Goal: Book appointment/travel/reservation

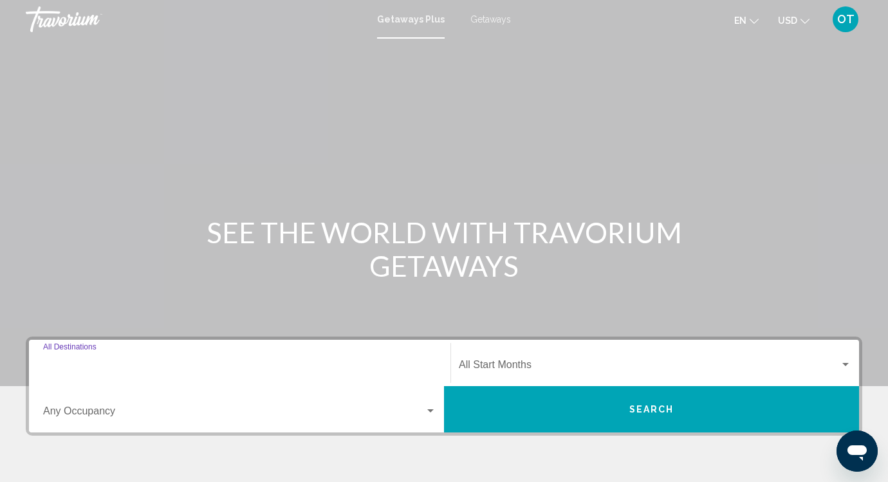
click at [122, 367] on input "Destination All Destinations" at bounding box center [239, 368] width 393 height 12
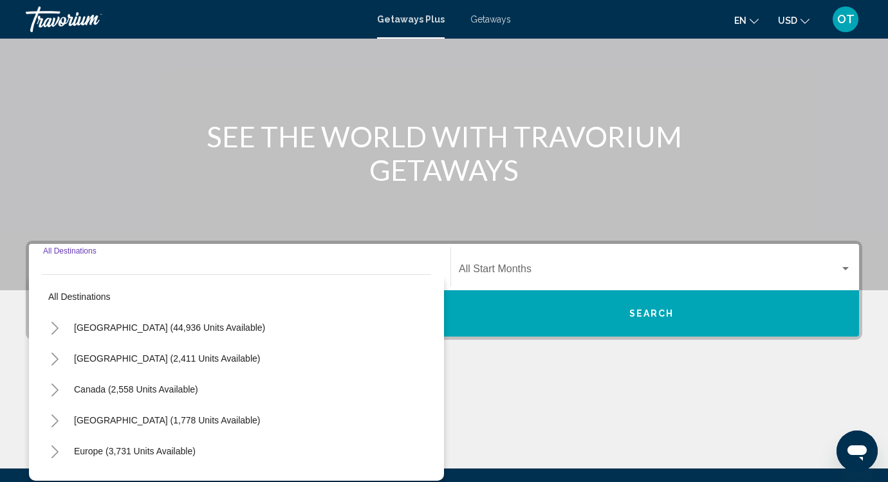
scroll to position [77, 0]
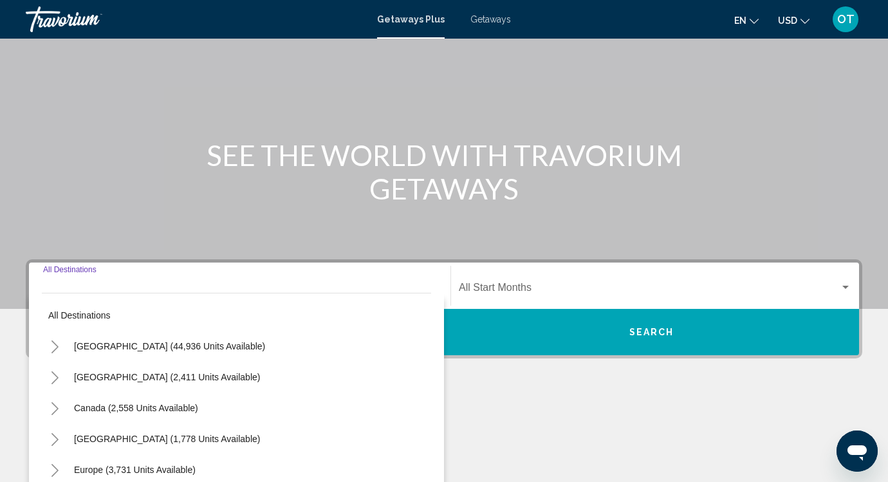
click at [546, 429] on div "Main content" at bounding box center [444, 438] width 836 height 96
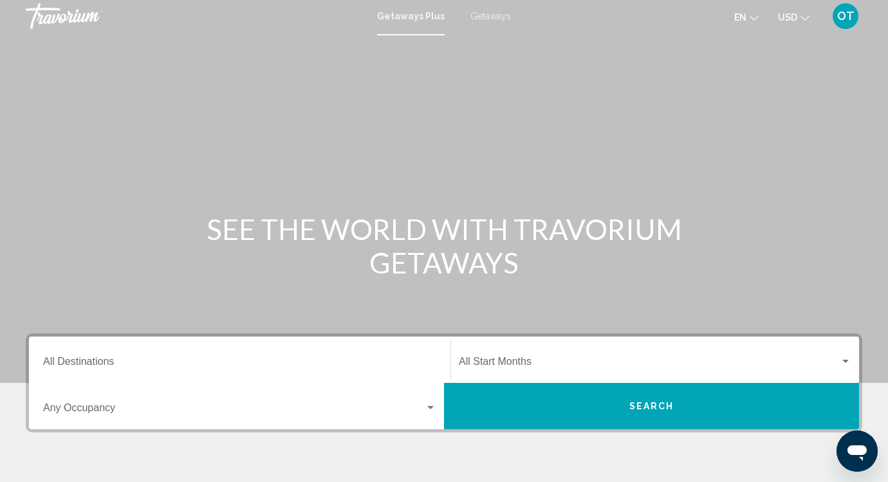
scroll to position [2, 0]
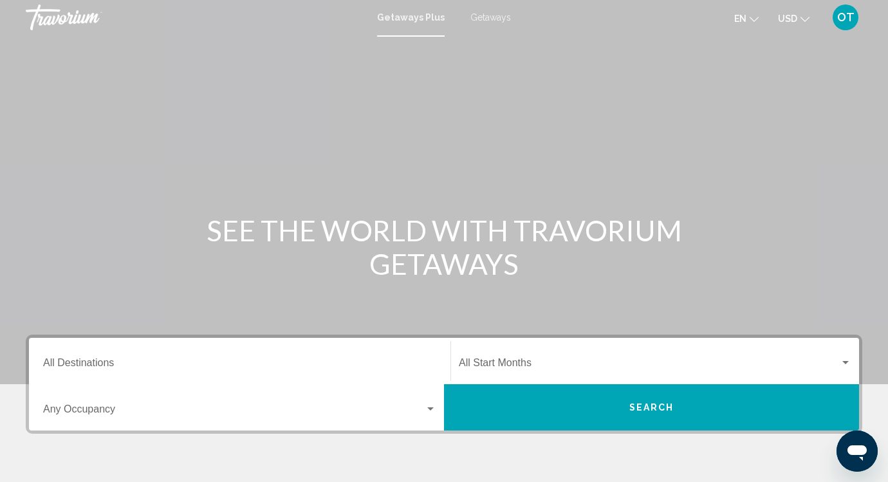
click at [346, 347] on div "Destination All Destinations" at bounding box center [239, 361] width 393 height 41
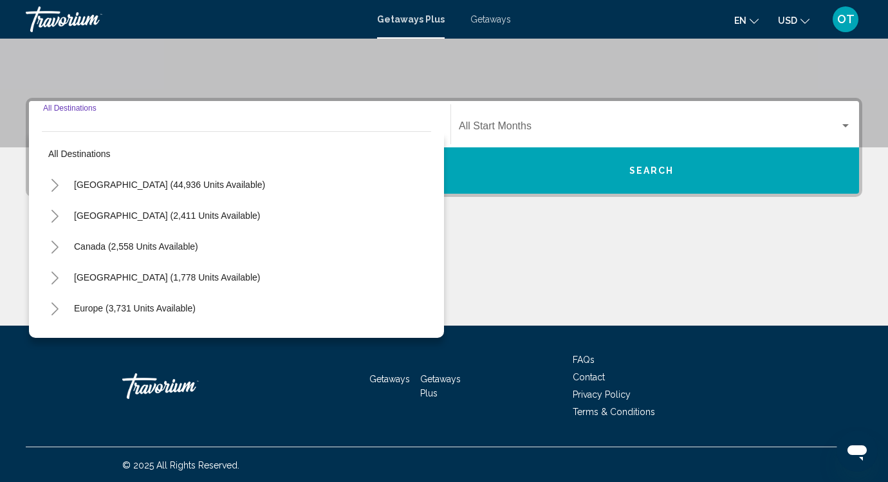
scroll to position [240, 0]
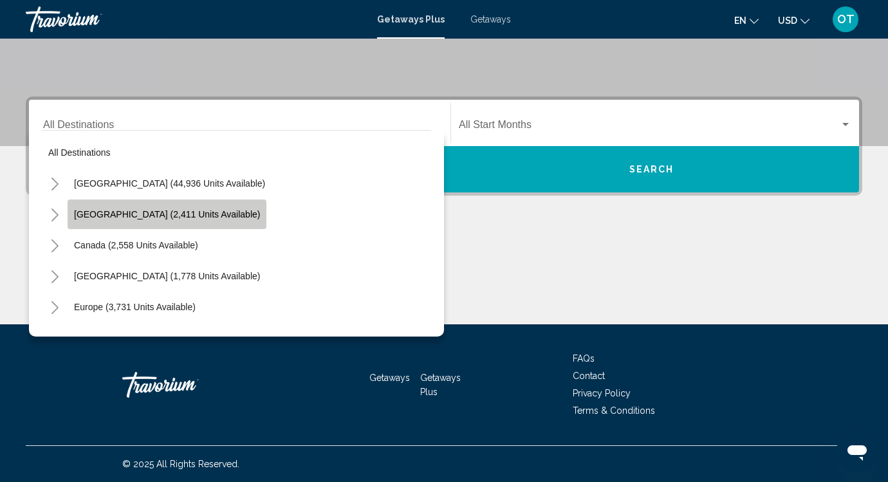
click at [178, 210] on span "[GEOGRAPHIC_DATA] (2,411 units available)" at bounding box center [167, 214] width 186 height 10
type input "**********"
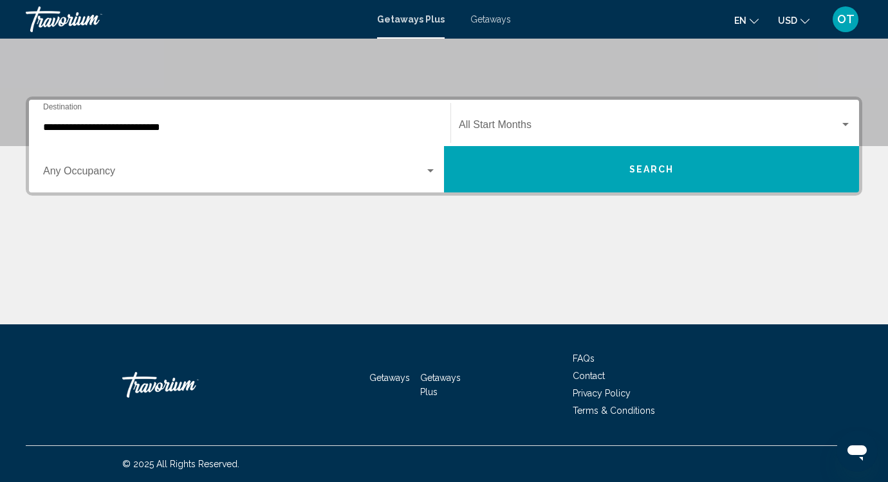
click at [544, 119] on div "Start Month All Start Months" at bounding box center [655, 123] width 392 height 41
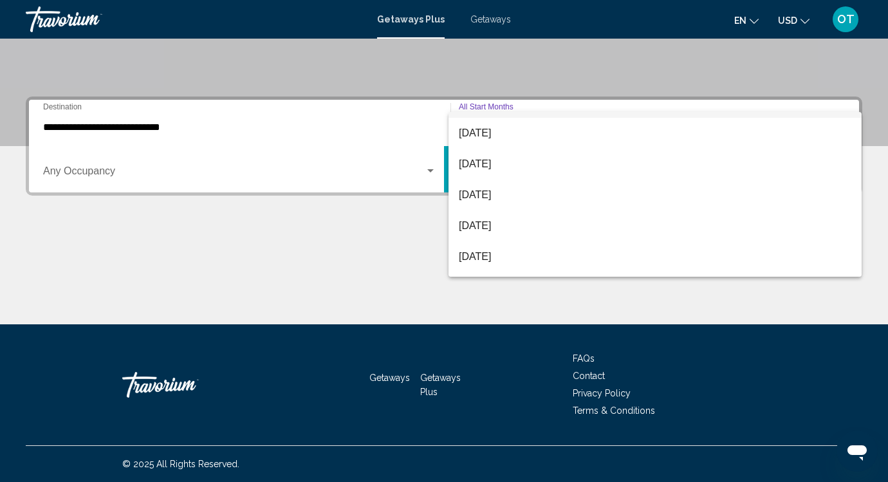
scroll to position [118, 0]
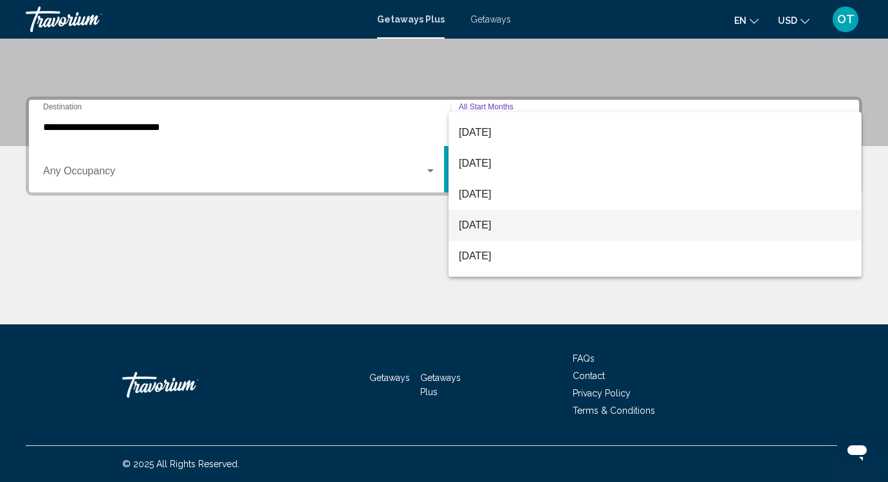
click at [563, 226] on span "[DATE]" at bounding box center [655, 225] width 392 height 31
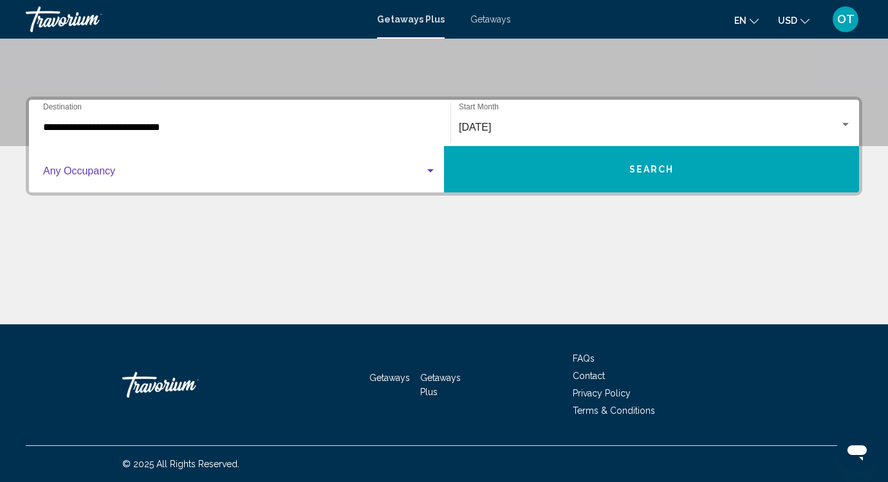
drag, startPoint x: 324, startPoint y: 169, endPoint x: 219, endPoint y: 174, distance: 105.0
click at [219, 174] on span "Search widget" at bounding box center [233, 174] width 381 height 12
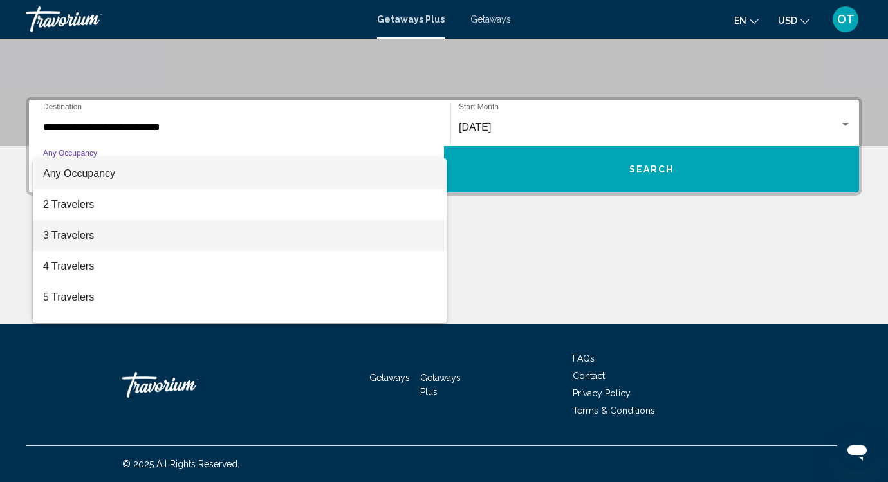
click at [136, 245] on span "3 Travelers" at bounding box center [239, 235] width 393 height 31
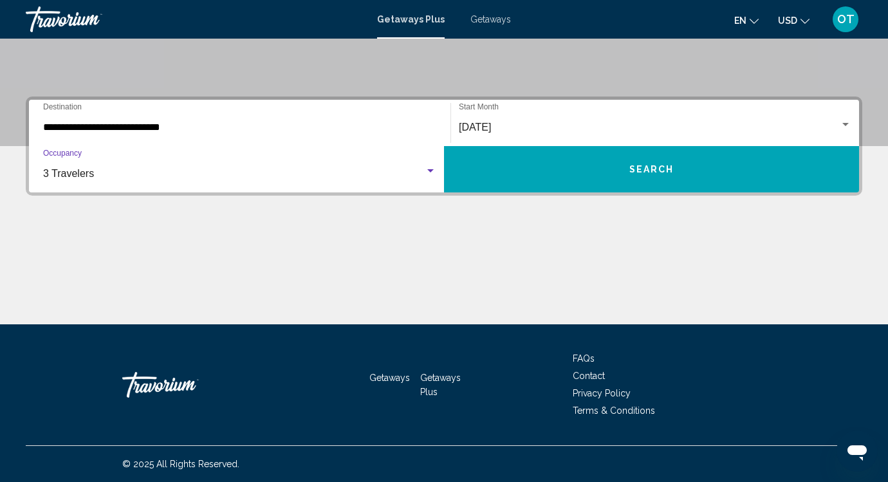
click at [498, 152] on button "Search" at bounding box center [651, 169] width 415 height 46
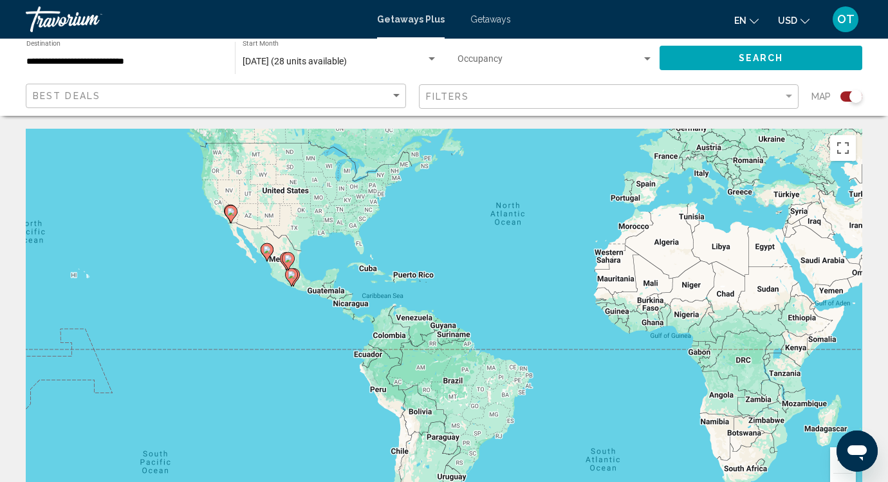
drag, startPoint x: 237, startPoint y: 353, endPoint x: 407, endPoint y: 280, distance: 184.1
click at [407, 280] on div "To activate drag with keyboard, press Alt + Enter. Once in keyboard drag state,…" at bounding box center [444, 322] width 836 height 386
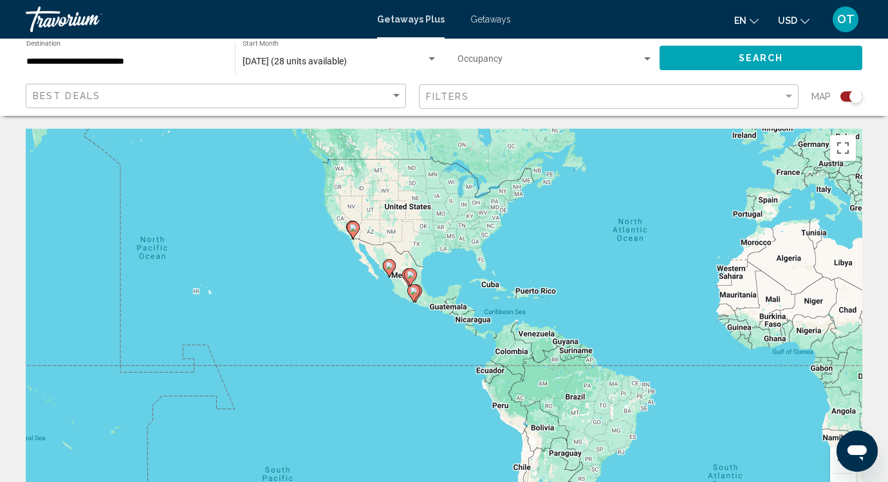
drag, startPoint x: 400, startPoint y: 314, endPoint x: 360, endPoint y: 283, distance: 50.4
click at [360, 283] on div "To activate drag with keyboard, press Alt + Enter. Once in keyboard drag state,…" at bounding box center [444, 322] width 836 height 386
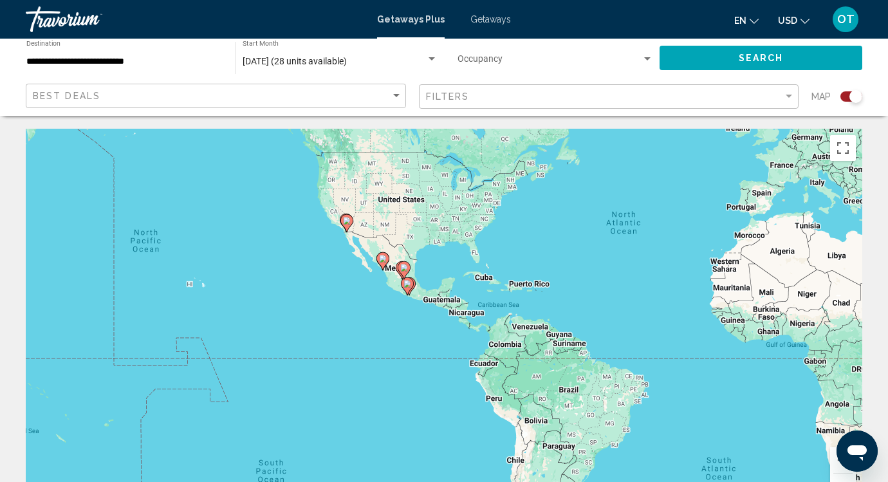
click at [363, 284] on div "To activate drag with keyboard, press Alt + Enter. Once in keyboard drag state,…" at bounding box center [444, 322] width 836 height 386
click at [421, 308] on div "To activate drag with keyboard, press Alt + Enter. Once in keyboard drag state,…" at bounding box center [444, 322] width 836 height 386
click at [422, 291] on div "To activate drag with keyboard, press Alt + Enter. Once in keyboard drag state,…" at bounding box center [444, 322] width 836 height 386
click at [418, 282] on div "To activate drag with keyboard, press Alt + Enter. Once in keyboard drag state,…" at bounding box center [444, 322] width 836 height 386
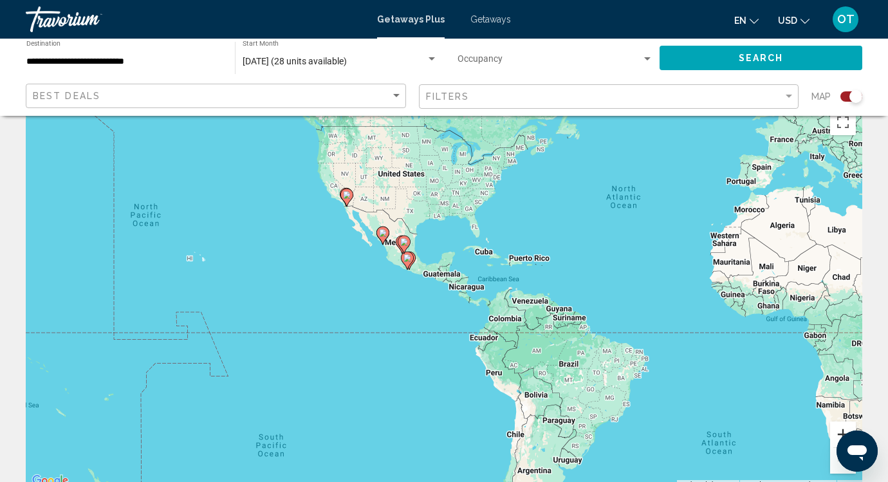
click at [841, 425] on button "Zoom in" at bounding box center [843, 434] width 26 height 26
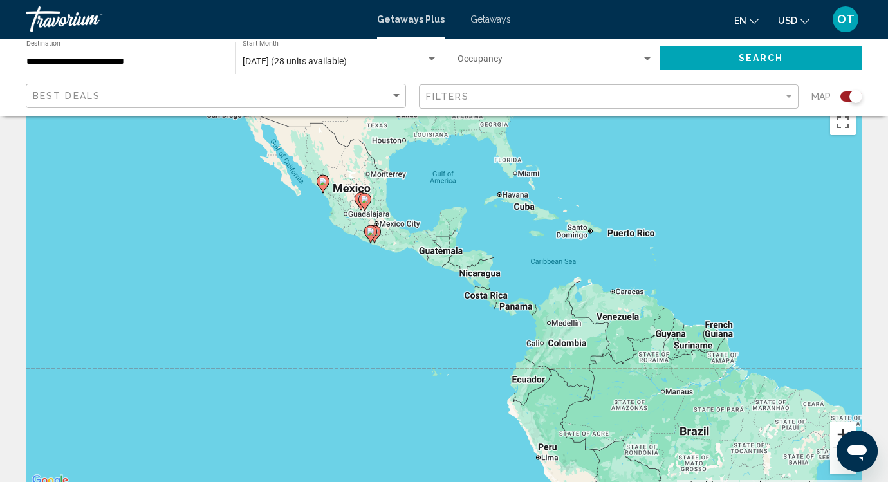
click at [841, 425] on button "Zoom in" at bounding box center [843, 434] width 26 height 26
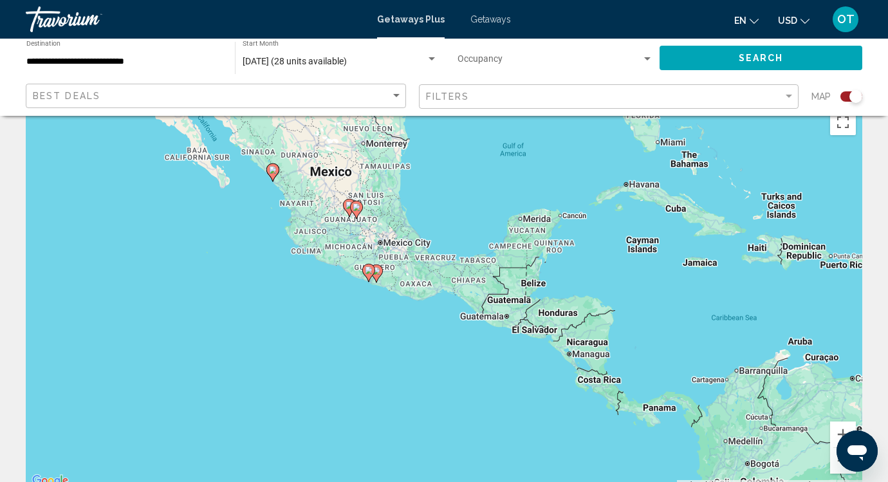
drag, startPoint x: 306, startPoint y: 197, endPoint x: 396, endPoint y: 299, distance: 135.8
click at [396, 299] on div "To activate drag with keyboard, press Alt + Enter. Once in keyboard drag state,…" at bounding box center [444, 296] width 836 height 386
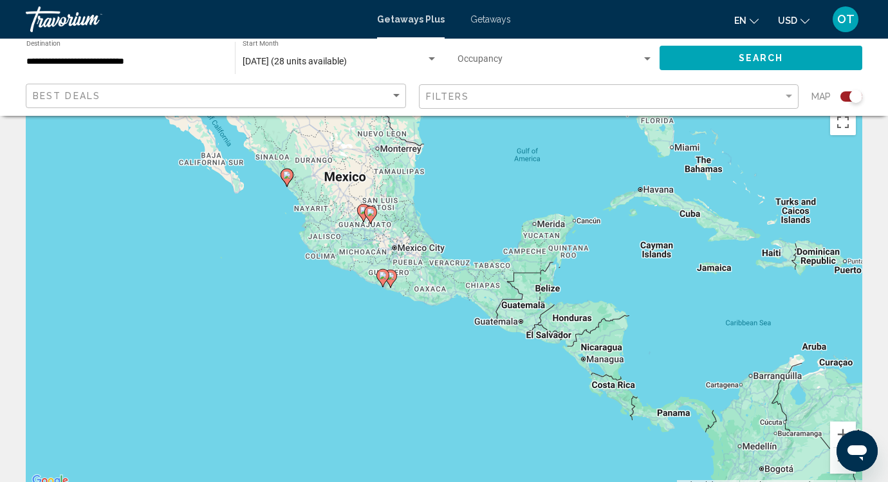
click at [396, 299] on div "To activate drag with keyboard, press Alt + Enter. Once in keyboard drag state,…" at bounding box center [444, 296] width 836 height 386
click at [288, 181] on icon "Main content" at bounding box center [287, 177] width 12 height 17
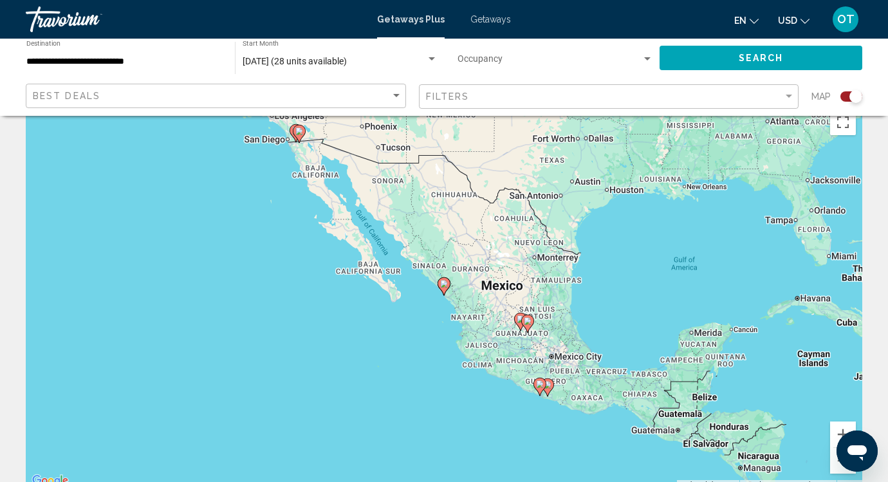
click at [444, 289] on icon "Main content" at bounding box center [444, 286] width 12 height 17
type input "**********"
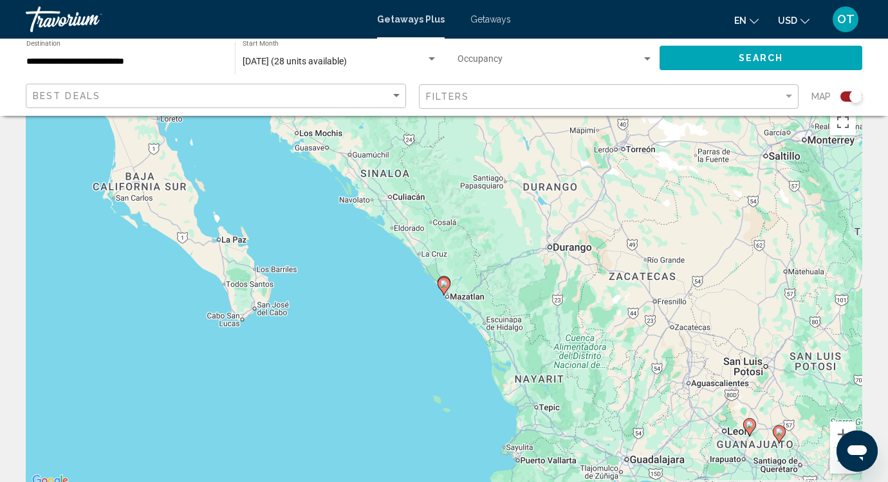
click at [444, 289] on icon "Main content" at bounding box center [444, 286] width 12 height 17
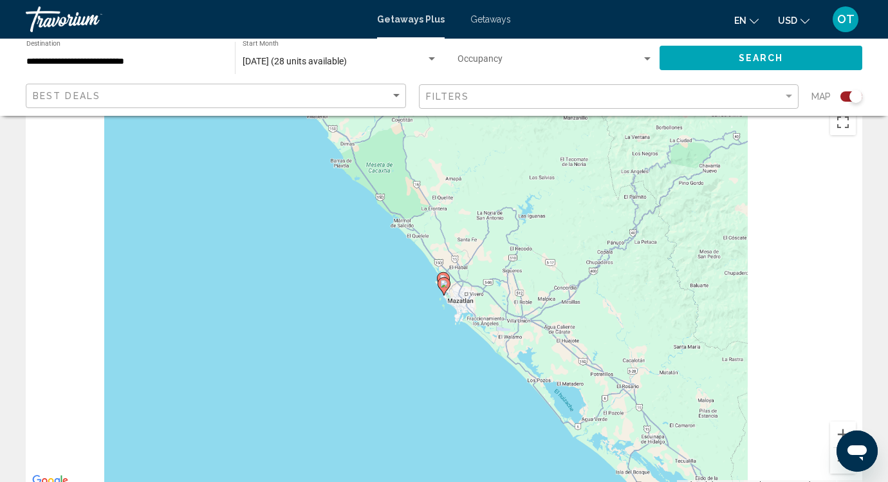
click at [444, 289] on icon "Main content" at bounding box center [444, 286] width 12 height 17
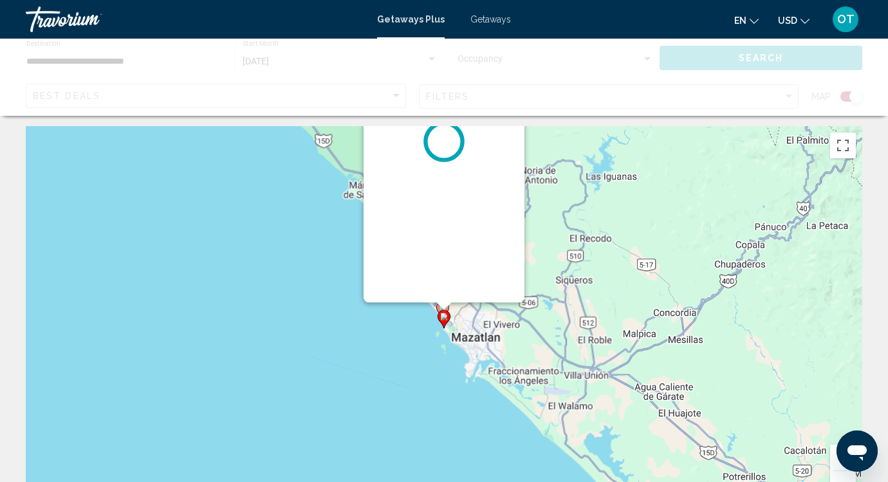
scroll to position [0, 0]
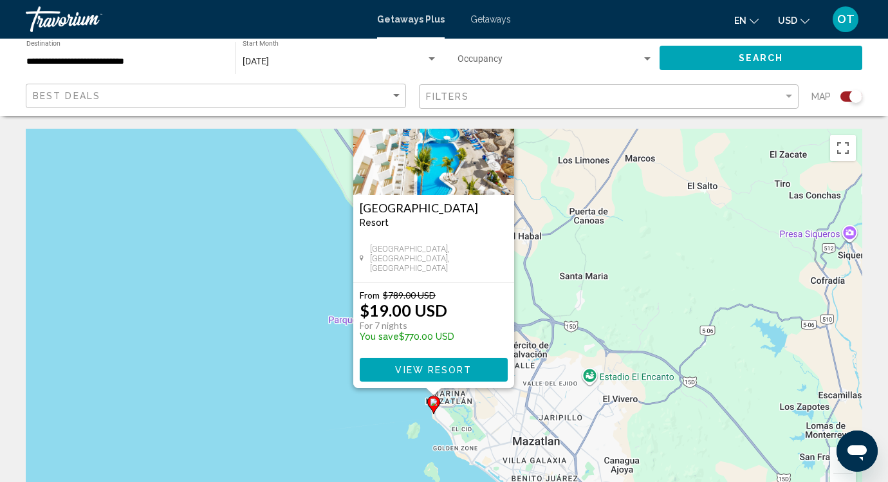
drag, startPoint x: 572, startPoint y: 360, endPoint x: 561, endPoint y: 270, distance: 90.1
click at [561, 270] on div "To activate drag with keyboard, press Alt + Enter. Once in keyboard drag state,…" at bounding box center [444, 322] width 836 height 386
click at [394, 400] on div "To activate drag with keyboard, press Alt + Enter. Once in keyboard drag state,…" at bounding box center [444, 322] width 836 height 386
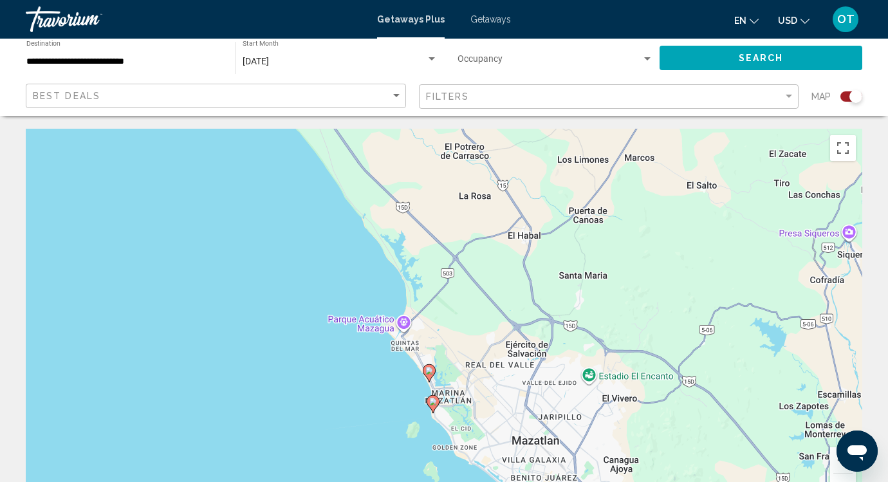
click at [428, 376] on icon "Main content" at bounding box center [429, 373] width 12 height 17
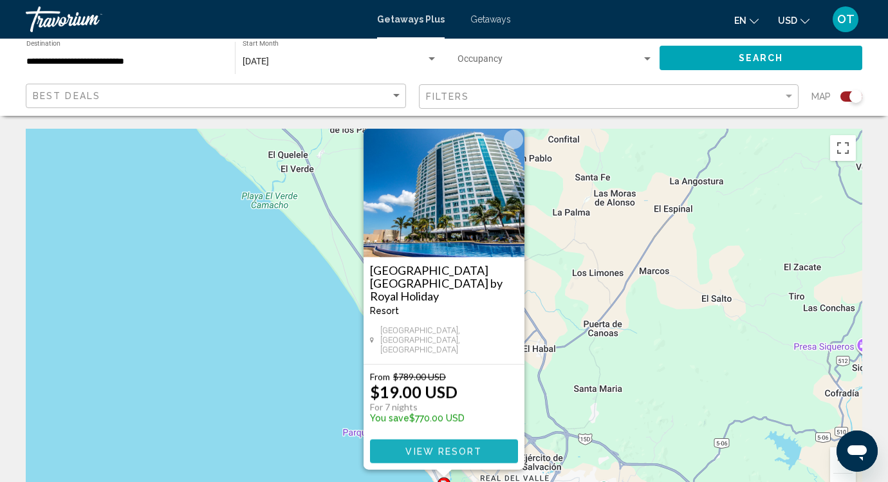
click at [439, 452] on span "View Resort" at bounding box center [443, 451] width 77 height 10
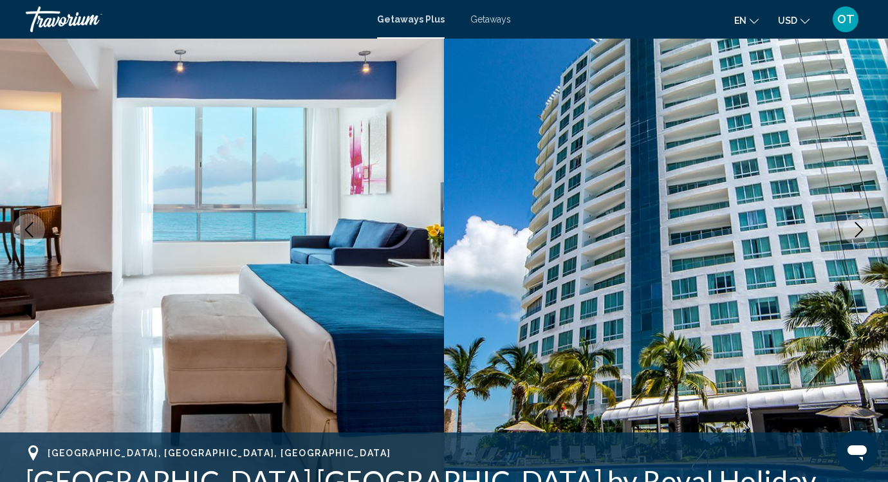
scroll to position [115, 0]
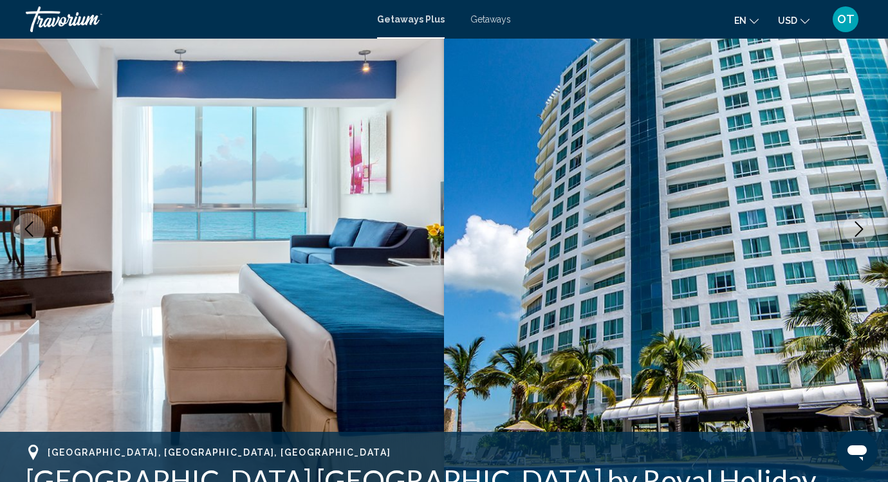
click at [852, 221] on icon "Next image" at bounding box center [858, 228] width 15 height 15
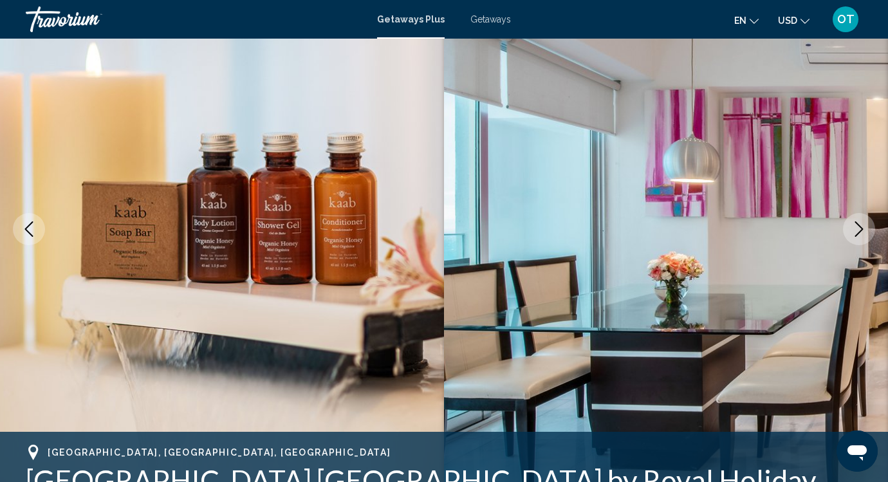
click at [852, 221] on icon "Next image" at bounding box center [858, 228] width 15 height 15
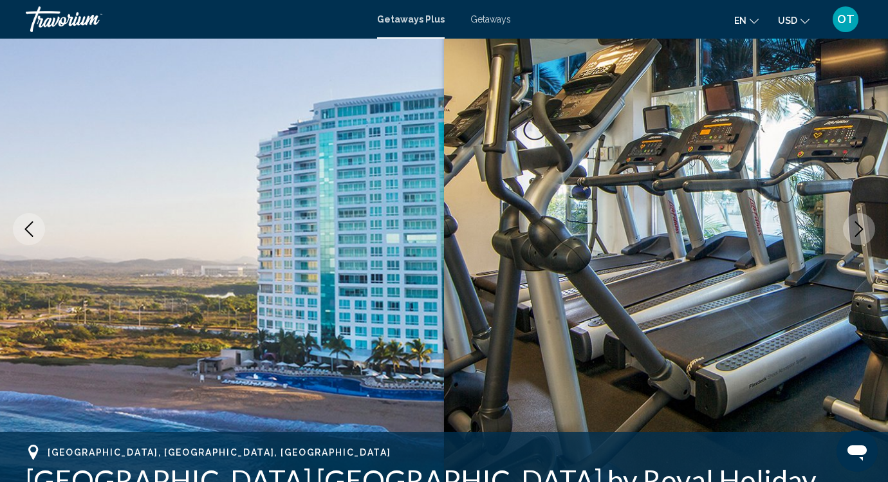
click at [852, 221] on icon "Next image" at bounding box center [858, 228] width 15 height 15
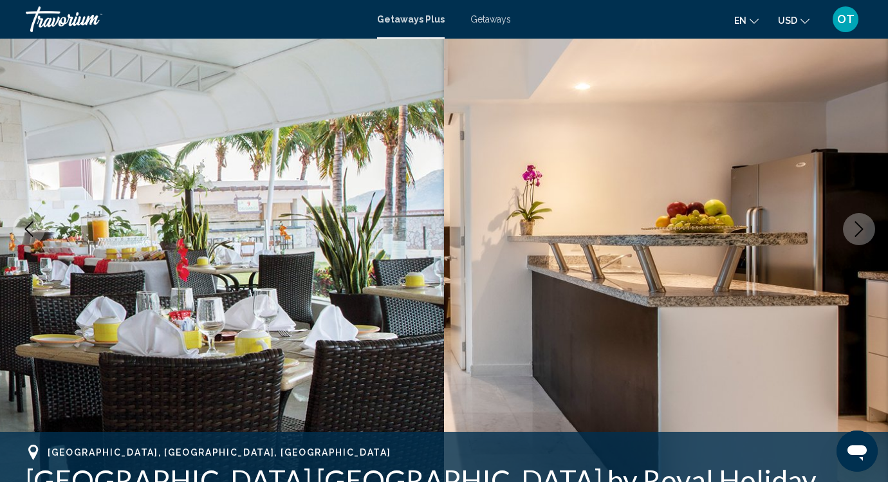
click at [852, 221] on icon "Next image" at bounding box center [858, 228] width 15 height 15
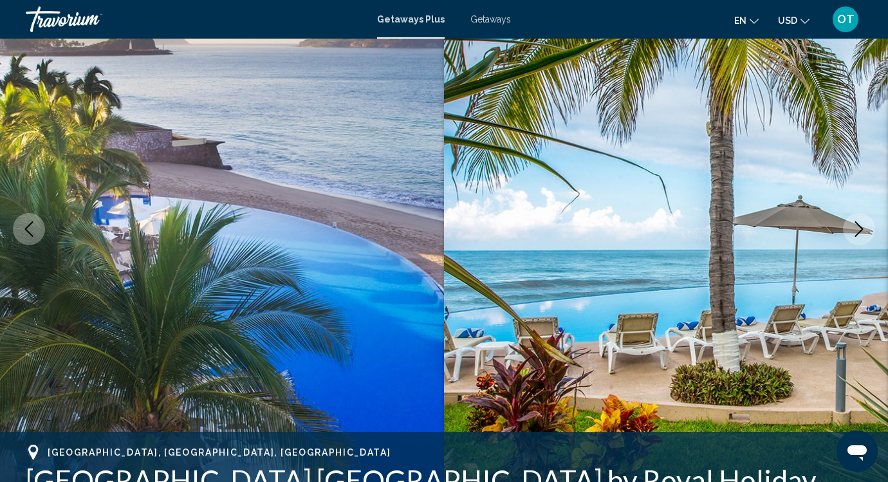
click at [852, 221] on icon "Next image" at bounding box center [858, 228] width 15 height 15
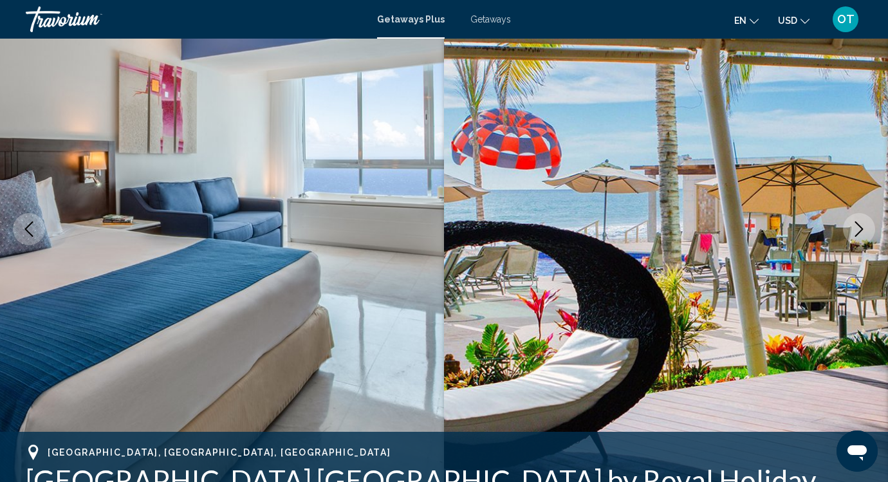
click at [852, 221] on icon "Next image" at bounding box center [858, 228] width 15 height 15
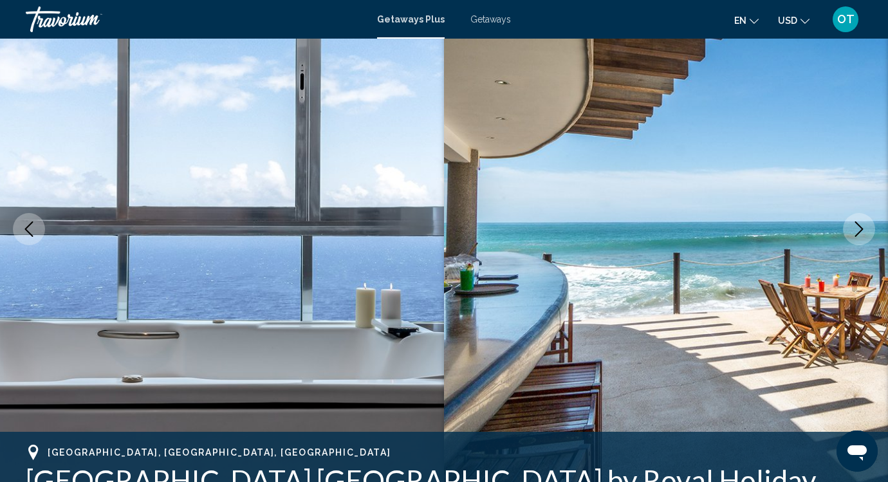
click at [861, 223] on icon "Next image" at bounding box center [858, 228] width 15 height 15
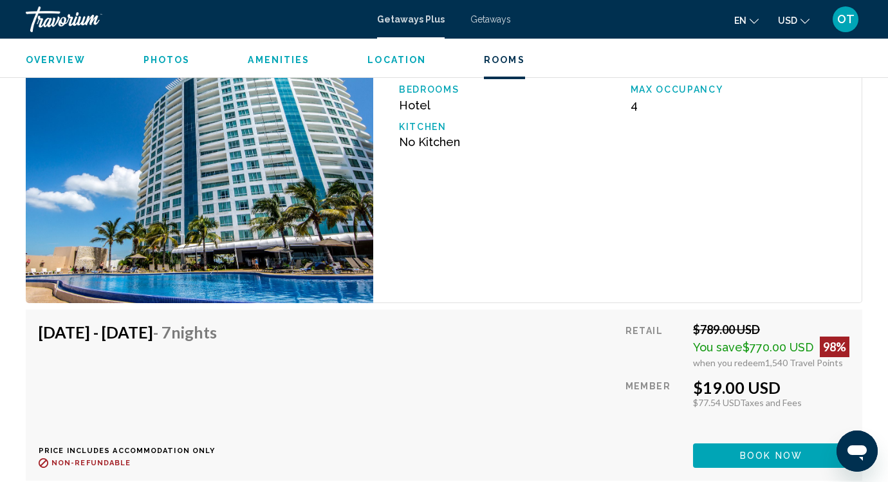
scroll to position [2305, 0]
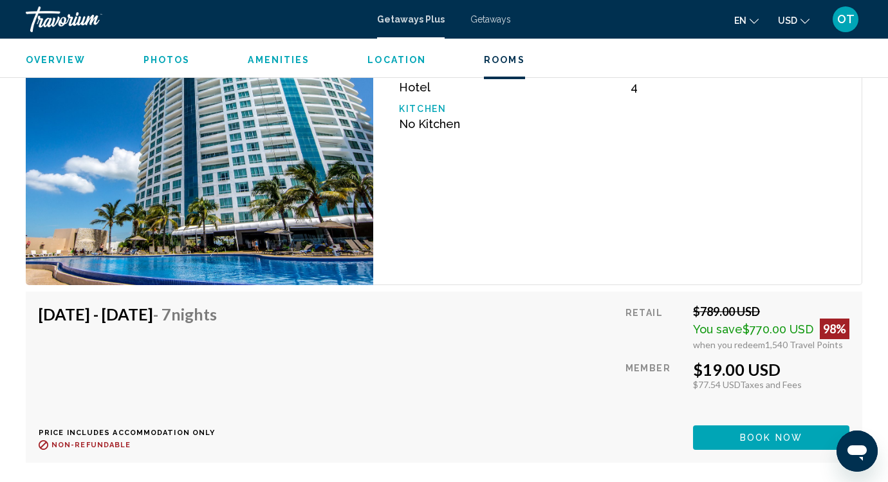
click at [789, 439] on span "Book now" at bounding box center [771, 438] width 62 height 10
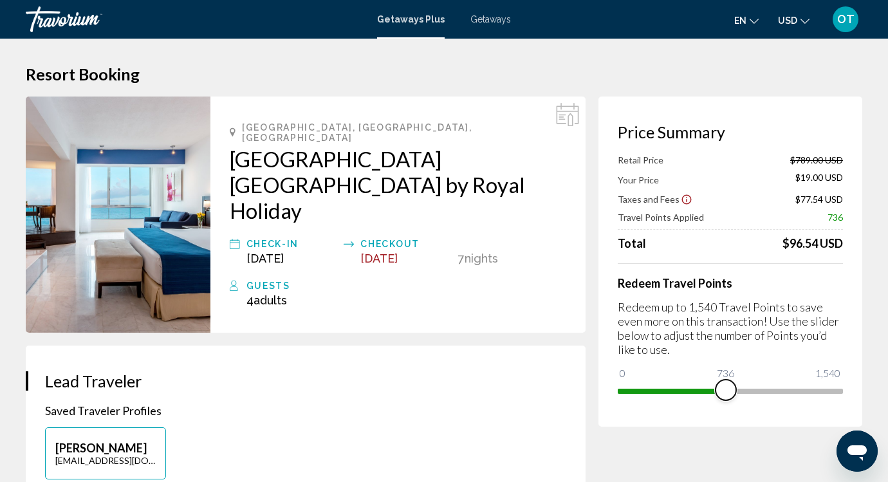
drag, startPoint x: 836, startPoint y: 391, endPoint x: 726, endPoint y: 392, distance: 110.7
click at [726, 392] on span "Main content" at bounding box center [725, 390] width 21 height 21
drag, startPoint x: 726, startPoint y: 383, endPoint x: 854, endPoint y: 380, distance: 128.1
drag, startPoint x: 854, startPoint y: 380, endPoint x: 838, endPoint y: 394, distance: 20.9
click at [838, 394] on span "Main content" at bounding box center [832, 390] width 21 height 21
